Goal: Obtain resource: Download file/media

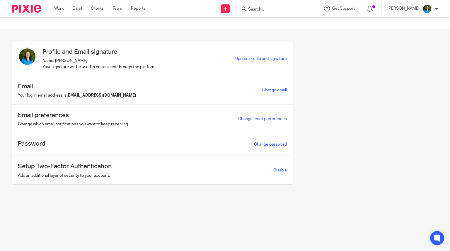
click at [265, 9] on input "Search" at bounding box center [274, 9] width 53 height 5
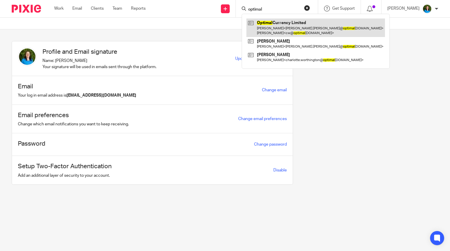
type input "optimal"
click at [286, 26] on link at bounding box center [316, 27] width 139 height 18
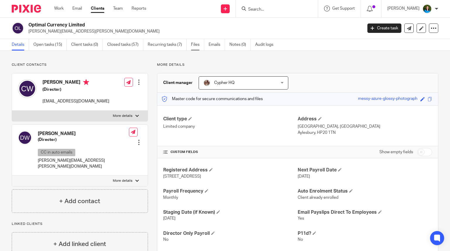
click at [199, 45] on link "Files" at bounding box center [197, 44] width 13 height 11
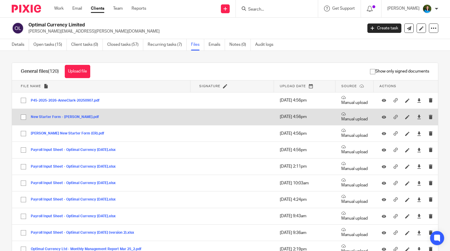
click at [69, 116] on button "New Starter Form - [PERSON_NAME].pdf" at bounding box center [67, 117] width 73 height 4
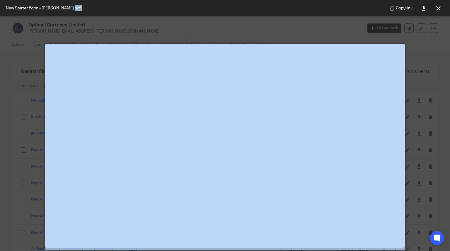
drag, startPoint x: 150, startPoint y: 22, endPoint x: 123, endPoint y: 15, distance: 28.3
click at [3, 62] on div "New Starter Form - [PERSON_NAME].pdf Copy link" at bounding box center [3, 62] width 0 height 0
click at [437, 7] on icon at bounding box center [439, 8] width 4 height 4
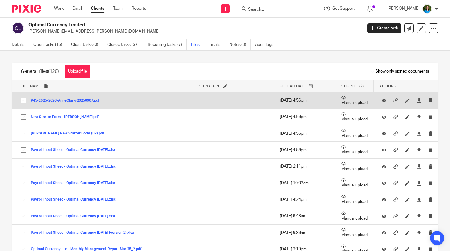
click at [163, 102] on td "P45-2025-2026-AnneClark-20250907.pdf P45-2025-2026-AnneClark-20250907 Save" at bounding box center [101, 100] width 179 height 16
click at [70, 99] on button "P45-2025-2026-AnneClark-20250907.pdf" at bounding box center [67, 101] width 73 height 4
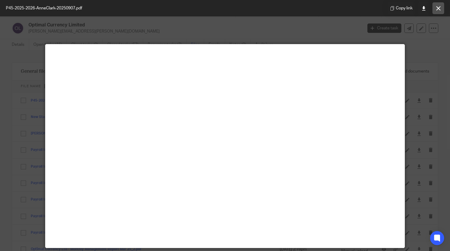
click at [438, 6] on icon at bounding box center [439, 8] width 4 height 4
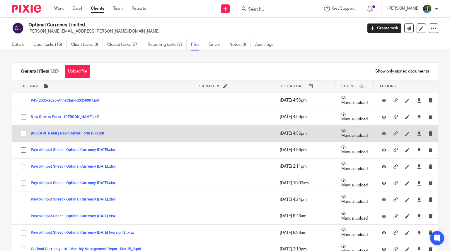
click at [75, 131] on button "[PERSON_NAME] New Starter Form (ER).pdf" at bounding box center [70, 133] width 78 height 4
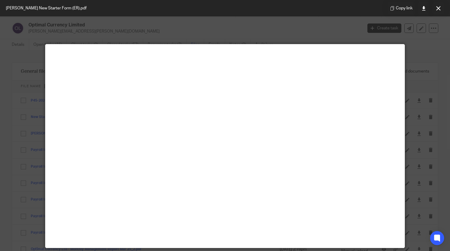
scroll to position [29, 0]
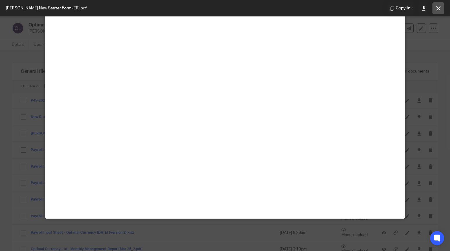
click at [439, 8] on icon at bounding box center [439, 8] width 4 height 4
